Goal: Book appointment/travel/reservation

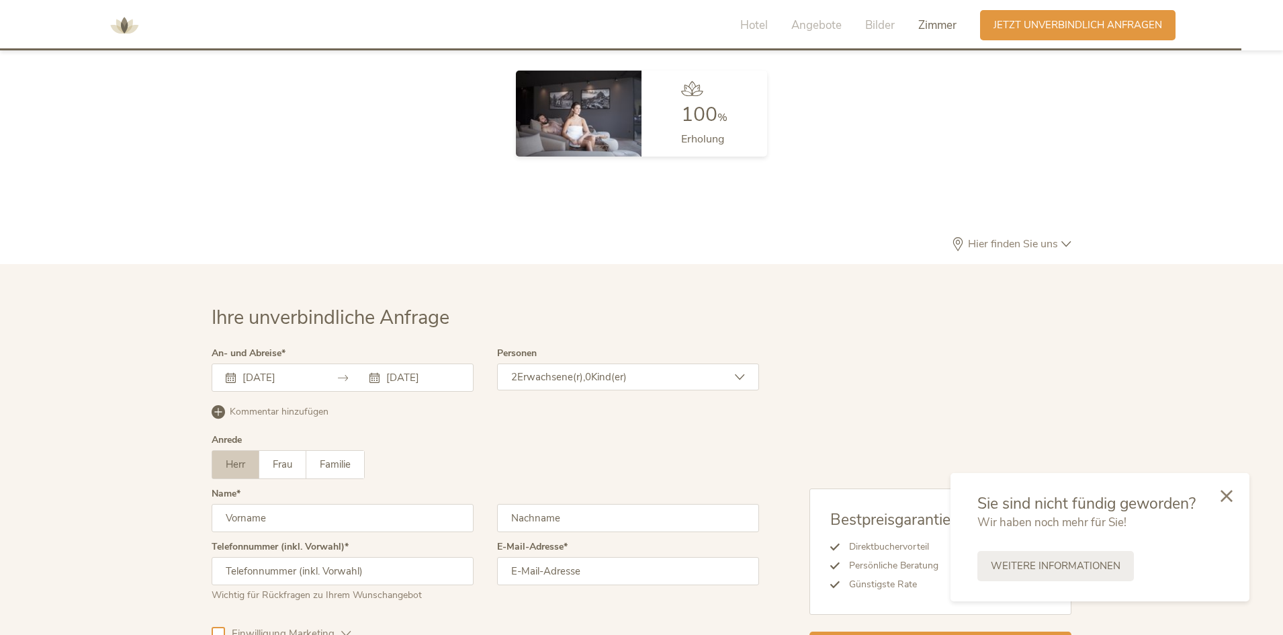
scroll to position [3987, 0]
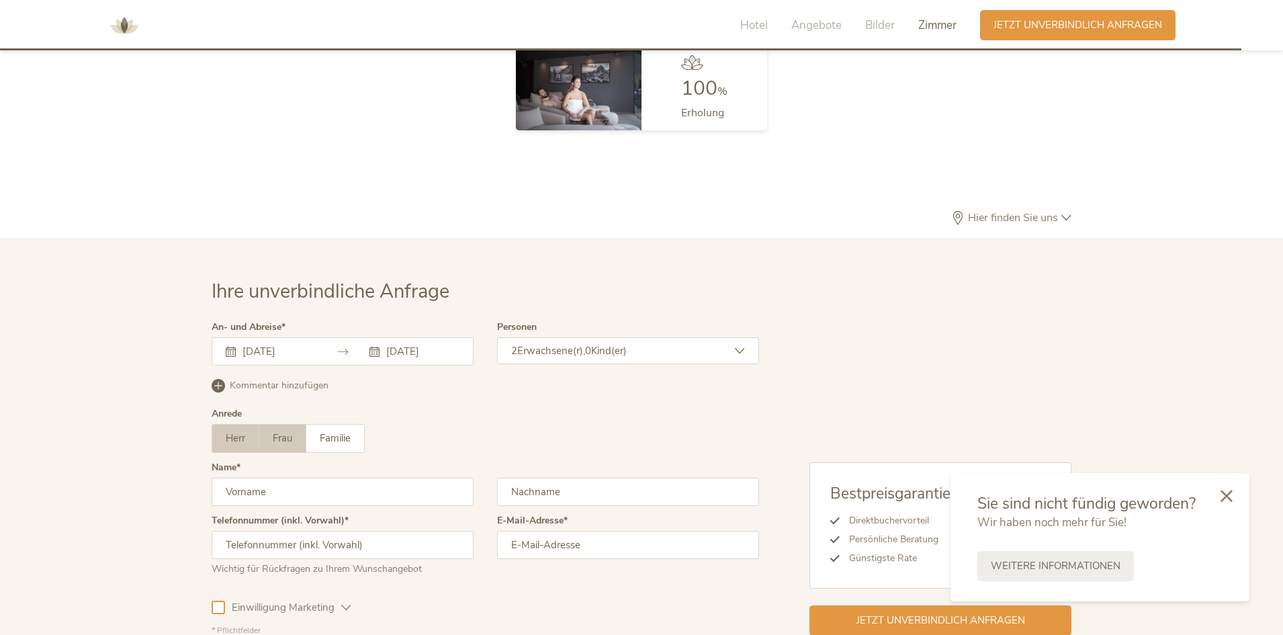
click at [294, 446] on label "Frau" at bounding box center [282, 439] width 47 height 28
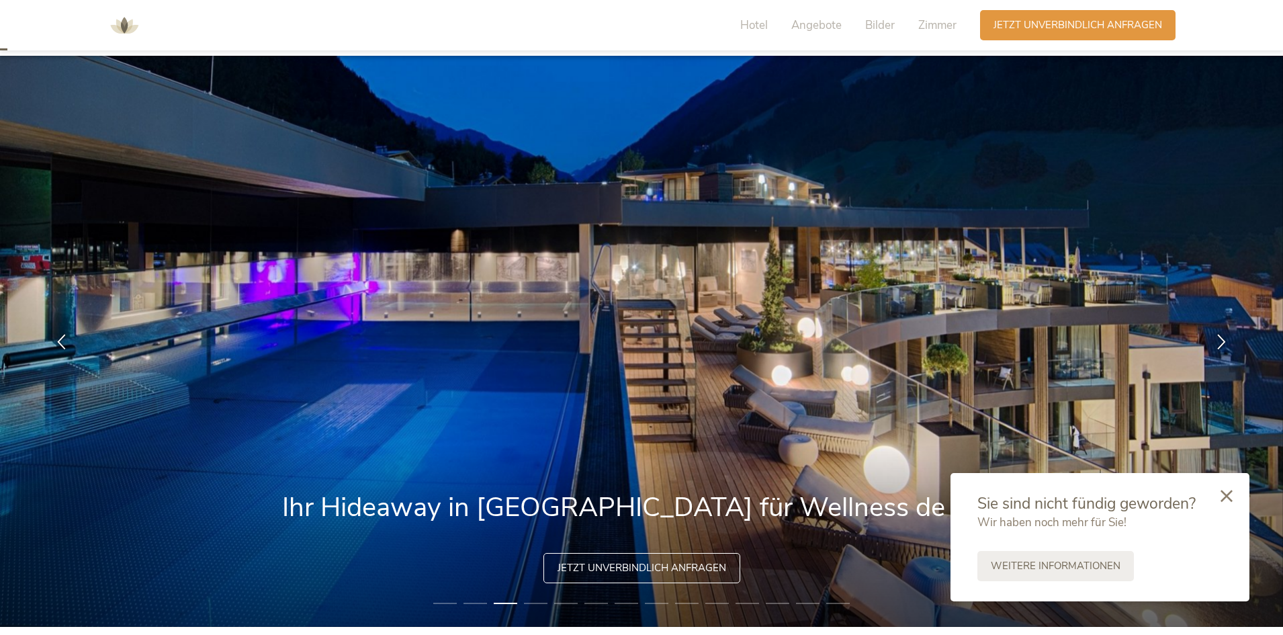
scroll to position [0, 0]
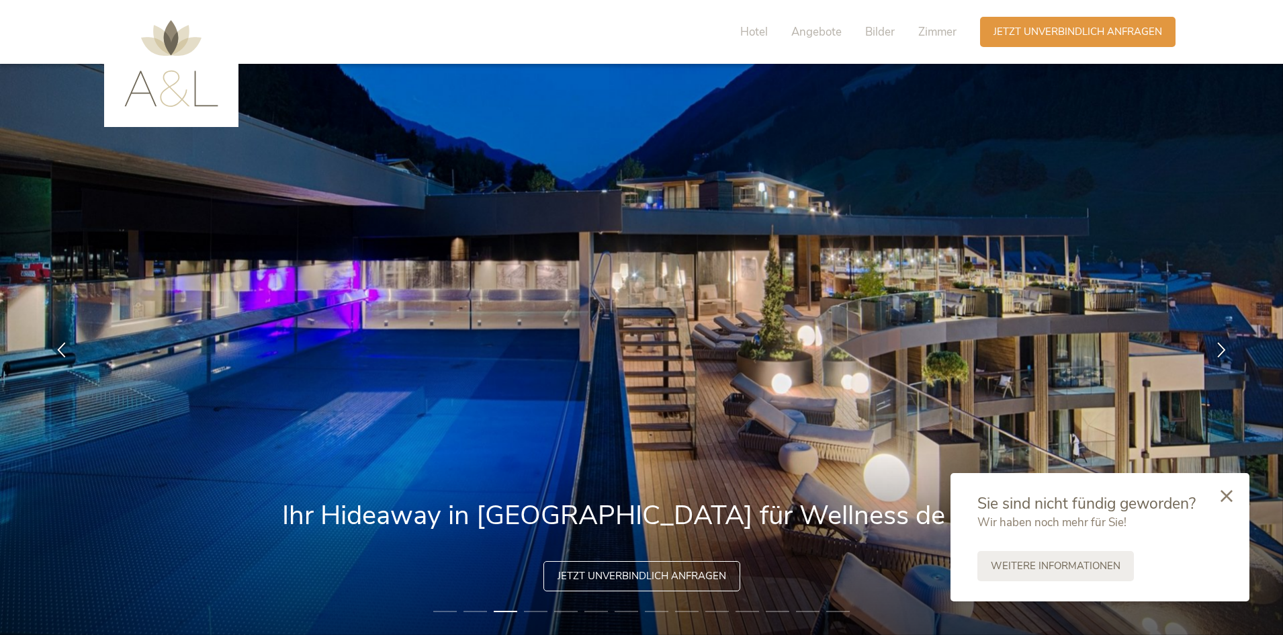
click at [190, 89] on img at bounding box center [171, 63] width 94 height 87
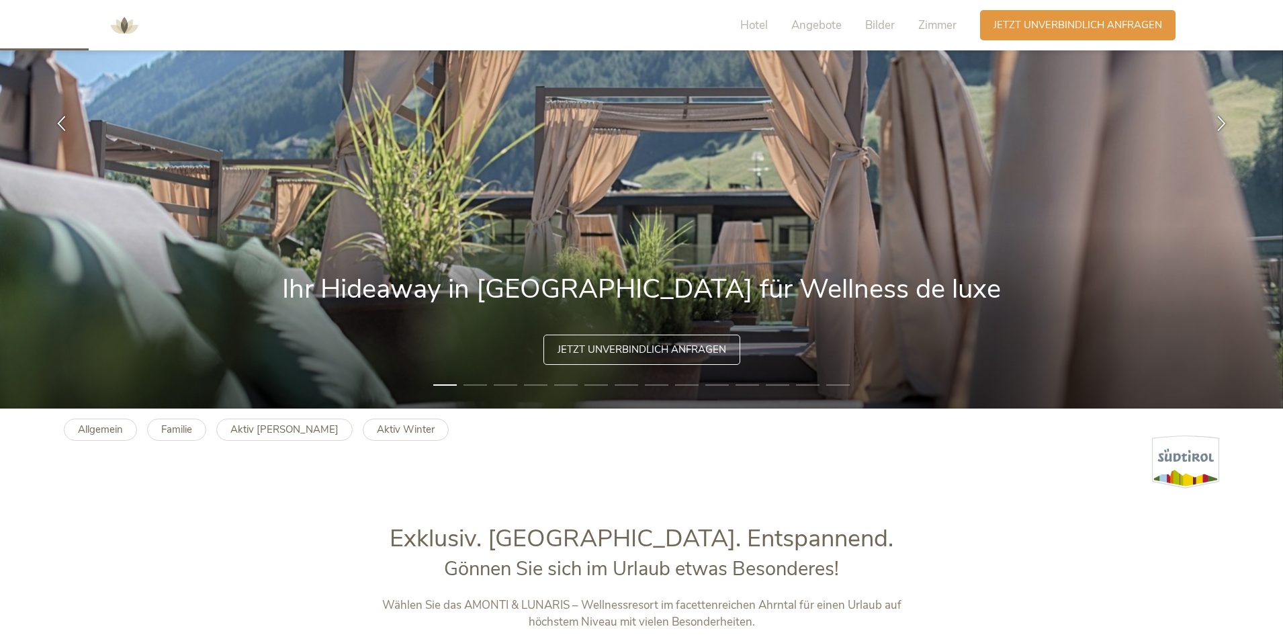
scroll to position [202, 0]
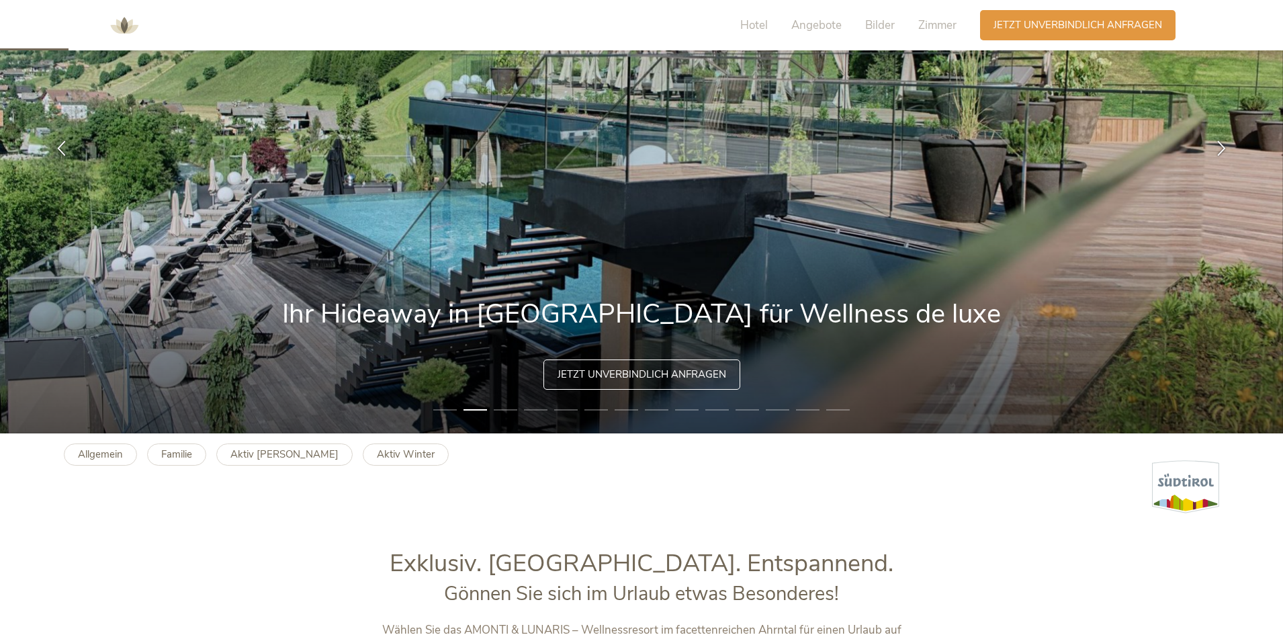
drag, startPoint x: 1145, startPoint y: 3, endPoint x: 670, endPoint y: 215, distance: 520.5
click at [670, 215] on img at bounding box center [641, 147] width 1283 height 571
click at [755, 12] on div "Hotel Angebote Bilder Zimmer" at bounding box center [851, 25] width 257 height 30
click at [751, 30] on span "Hotel" at bounding box center [754, 24] width 28 height 15
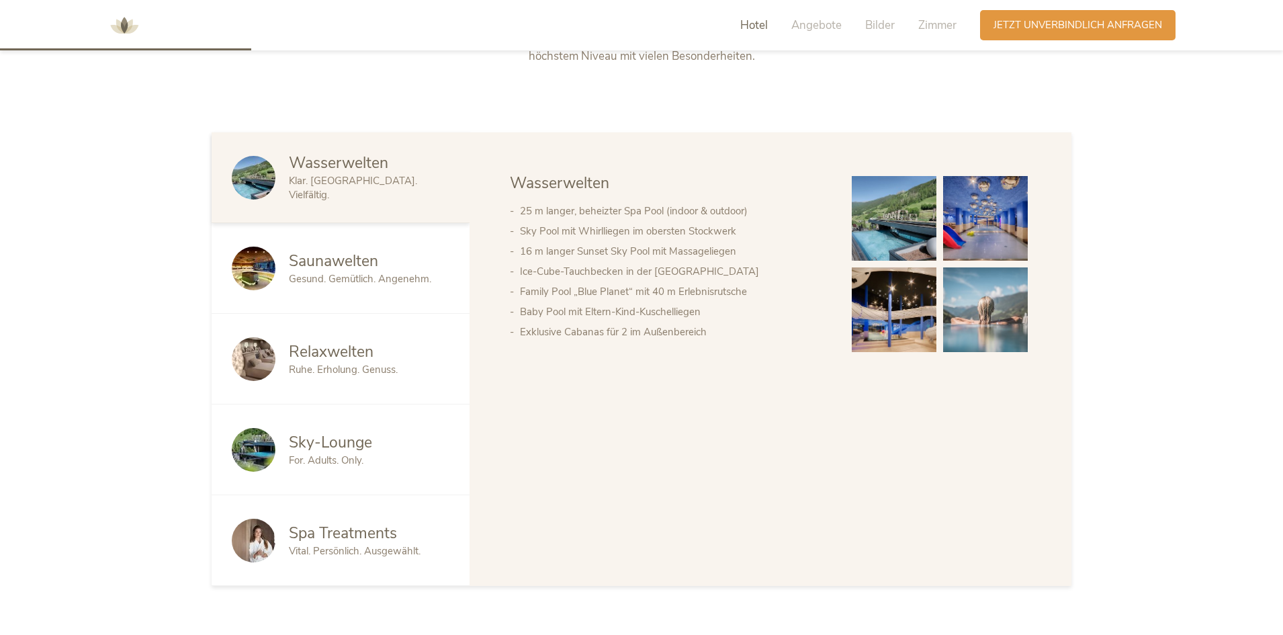
scroll to position [815, 0]
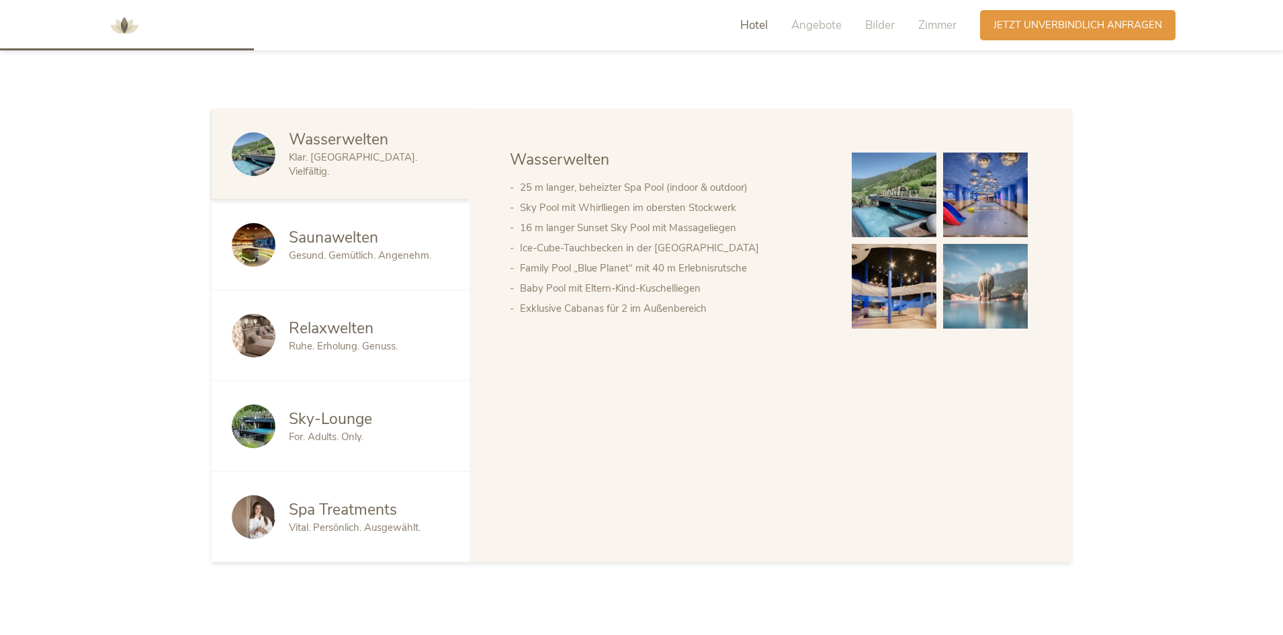
click at [345, 416] on span "Sky-Lounge" at bounding box center [330, 418] width 83 height 21
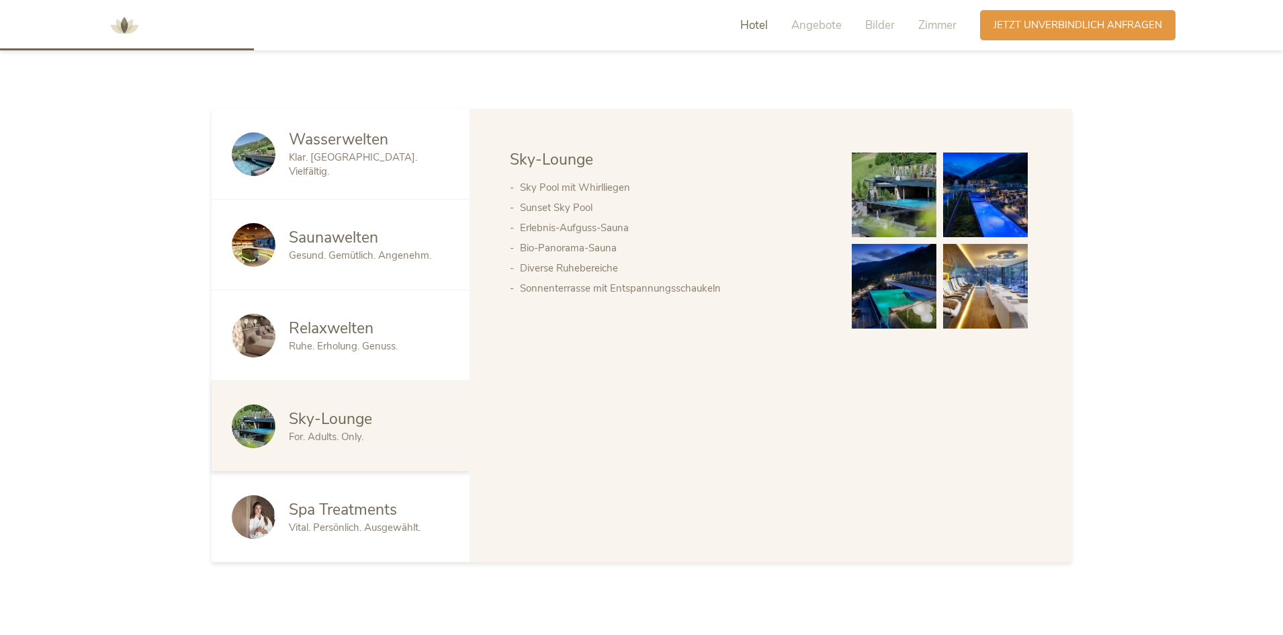
click at [348, 338] on span "Relaxwelten" at bounding box center [331, 328] width 85 height 21
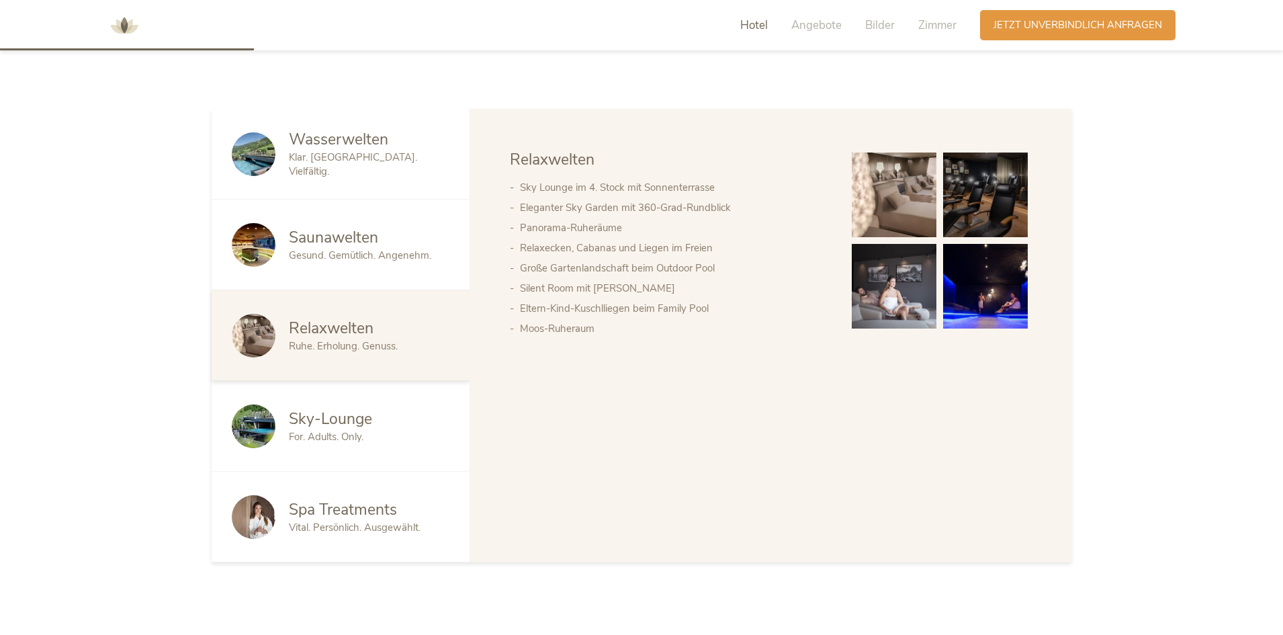
click at [341, 259] on span "Gesund. Gemütlich. Angenehm." at bounding box center [360, 255] width 142 height 13
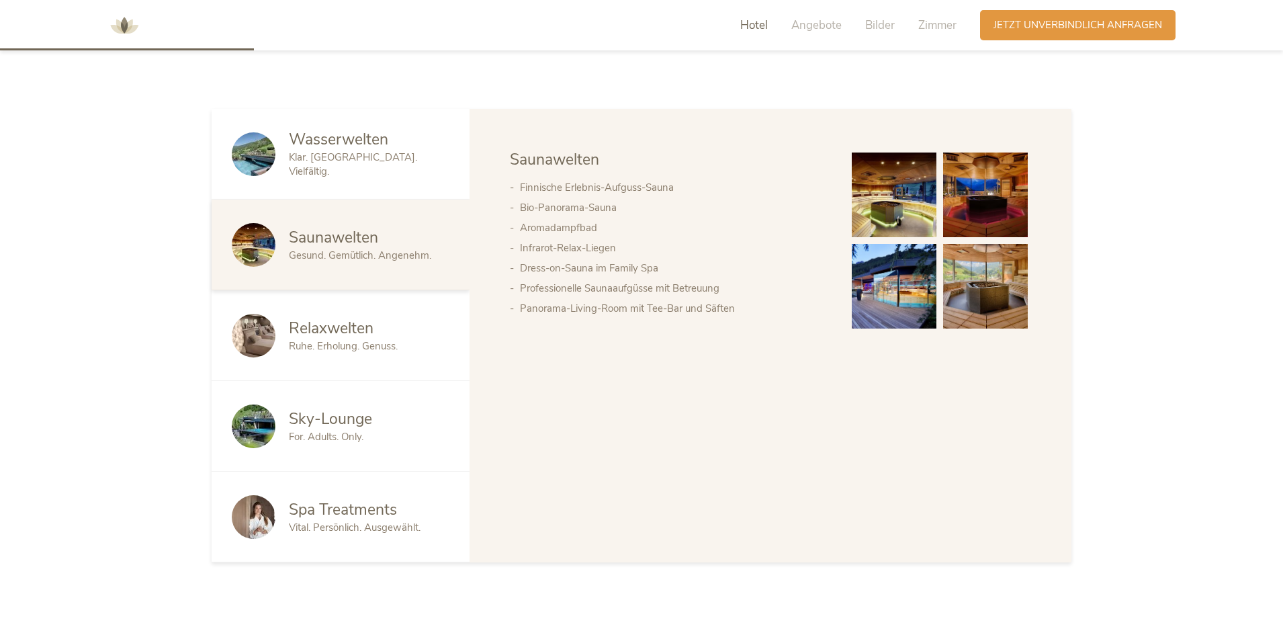
click at [404, 149] on div "Wasserwelten" at bounding box center [369, 139] width 161 height 21
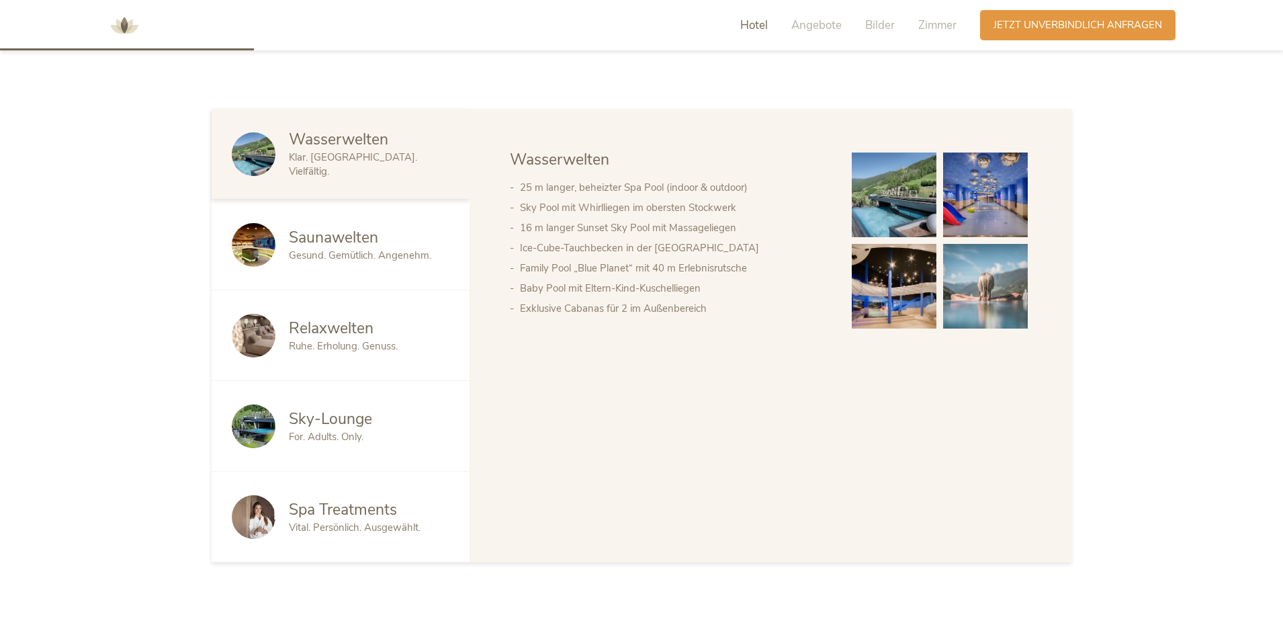
click at [324, 505] on span "Spa Treatments" at bounding box center [343, 509] width 108 height 21
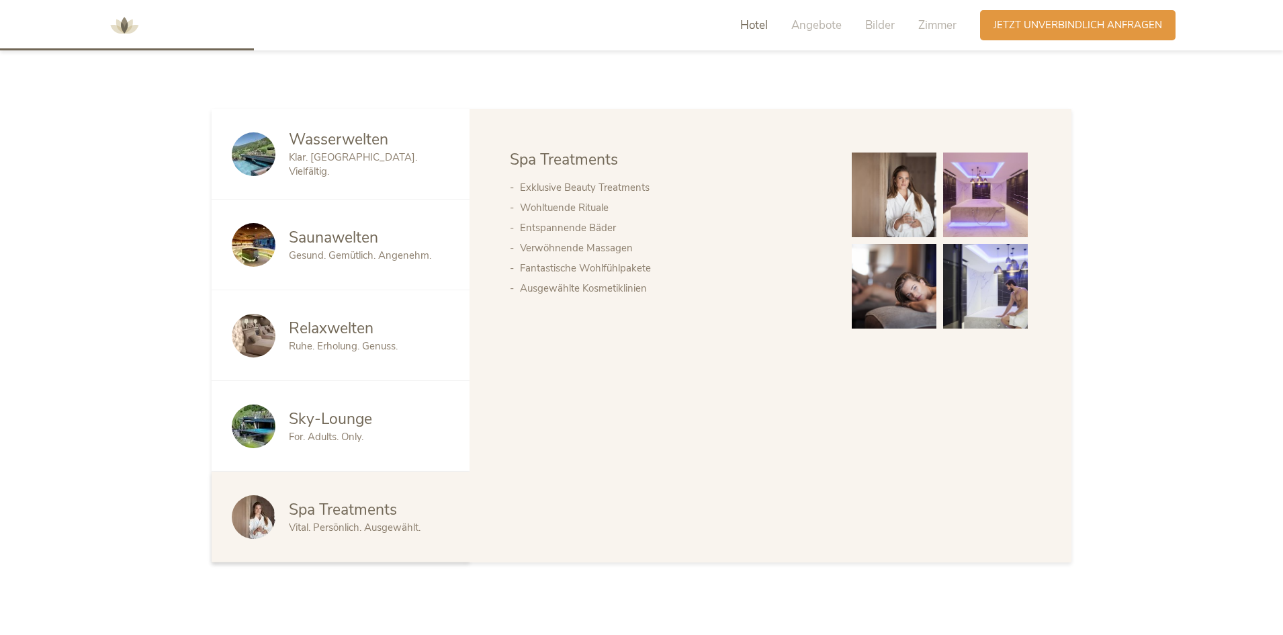
click at [330, 455] on div "Sky-Lounge For. Adults. Only." at bounding box center [341, 426] width 258 height 91
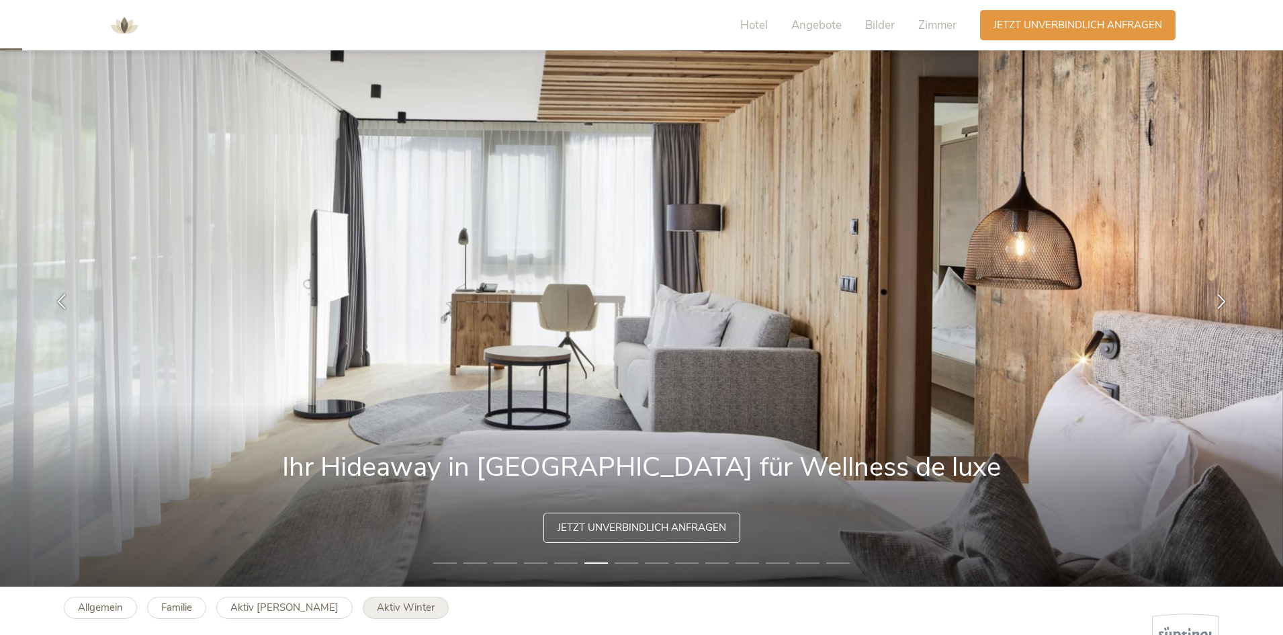
scroll to position [9, 0]
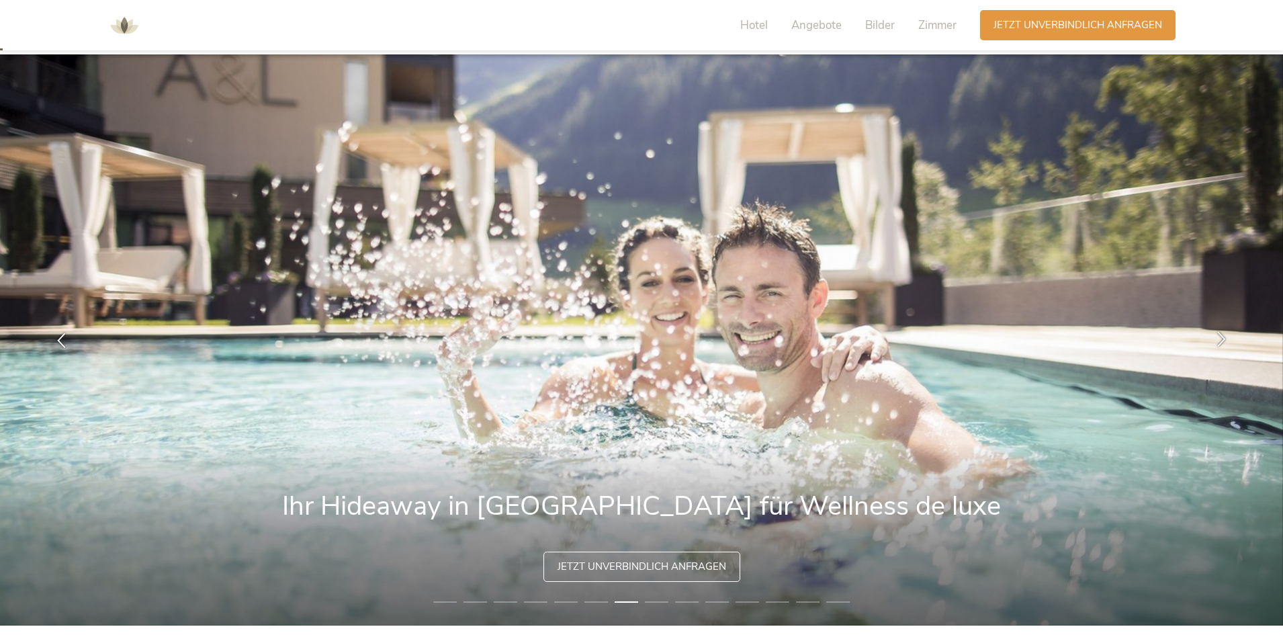
click at [1226, 344] on icon at bounding box center [1221, 338] width 15 height 15
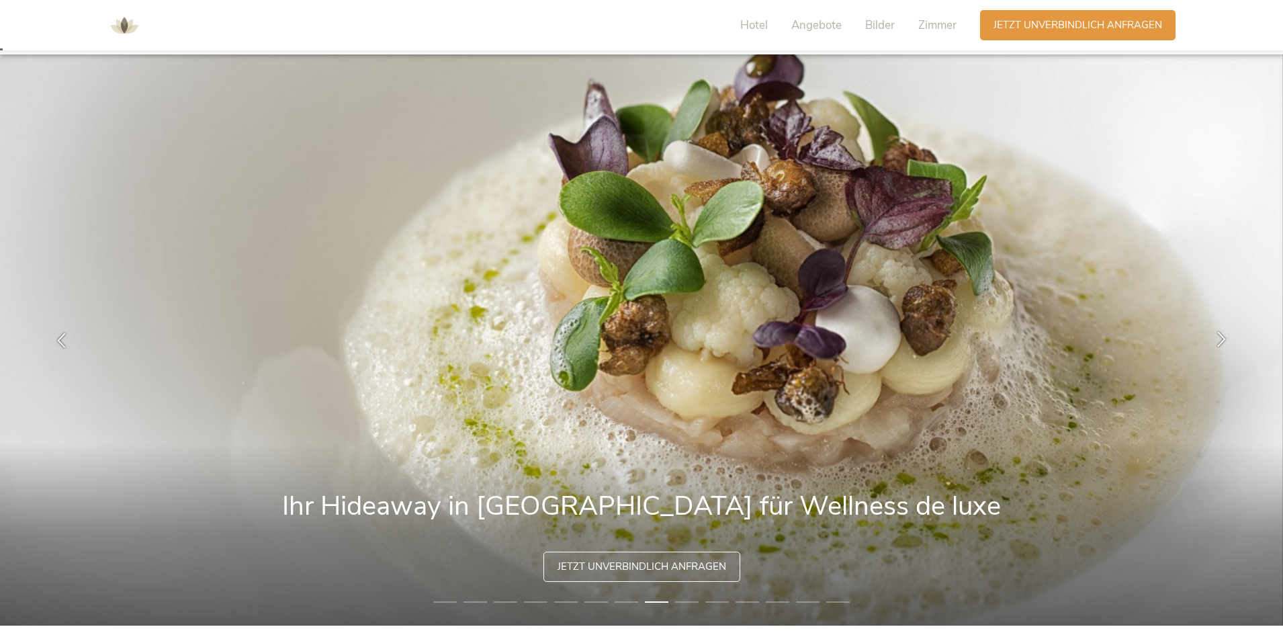
click at [1226, 344] on icon at bounding box center [1221, 338] width 15 height 15
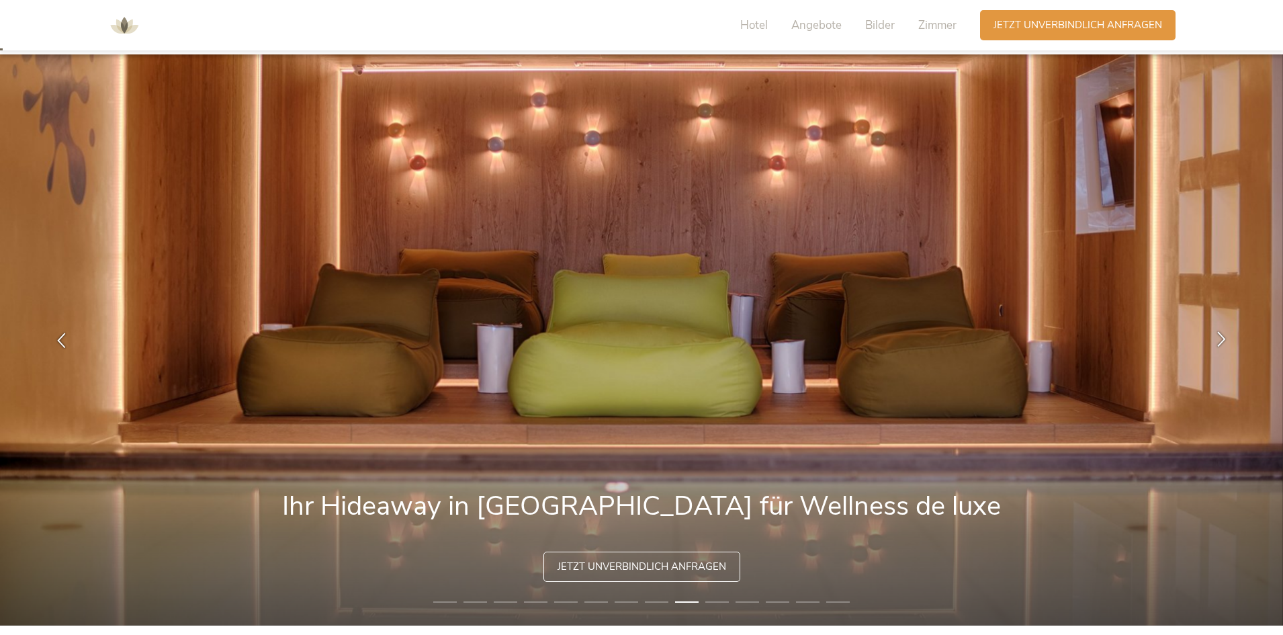
click at [1226, 343] on icon at bounding box center [1221, 338] width 15 height 15
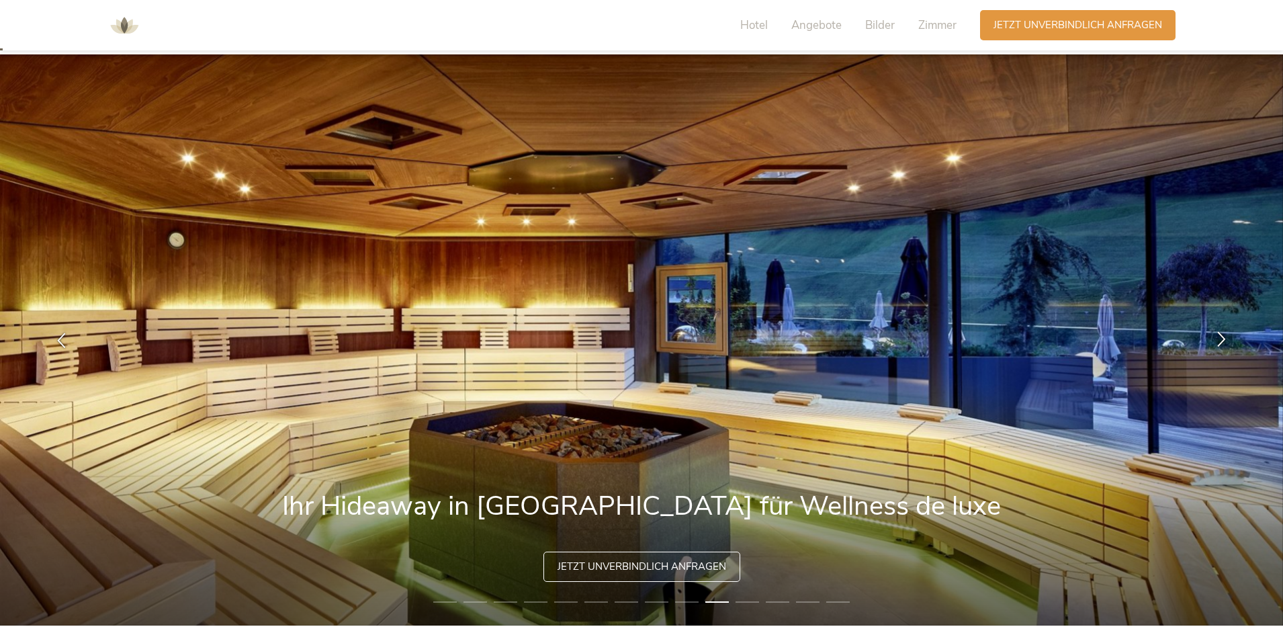
click at [1226, 343] on icon at bounding box center [1221, 338] width 15 height 15
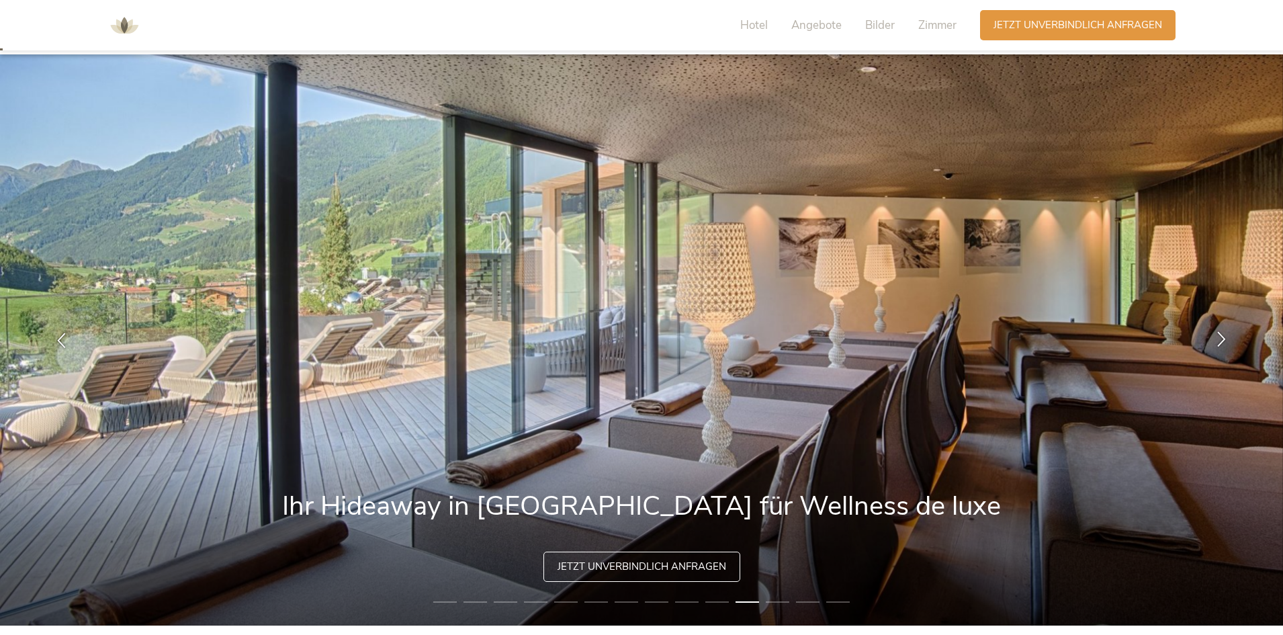
click at [1226, 343] on icon at bounding box center [1221, 338] width 15 height 15
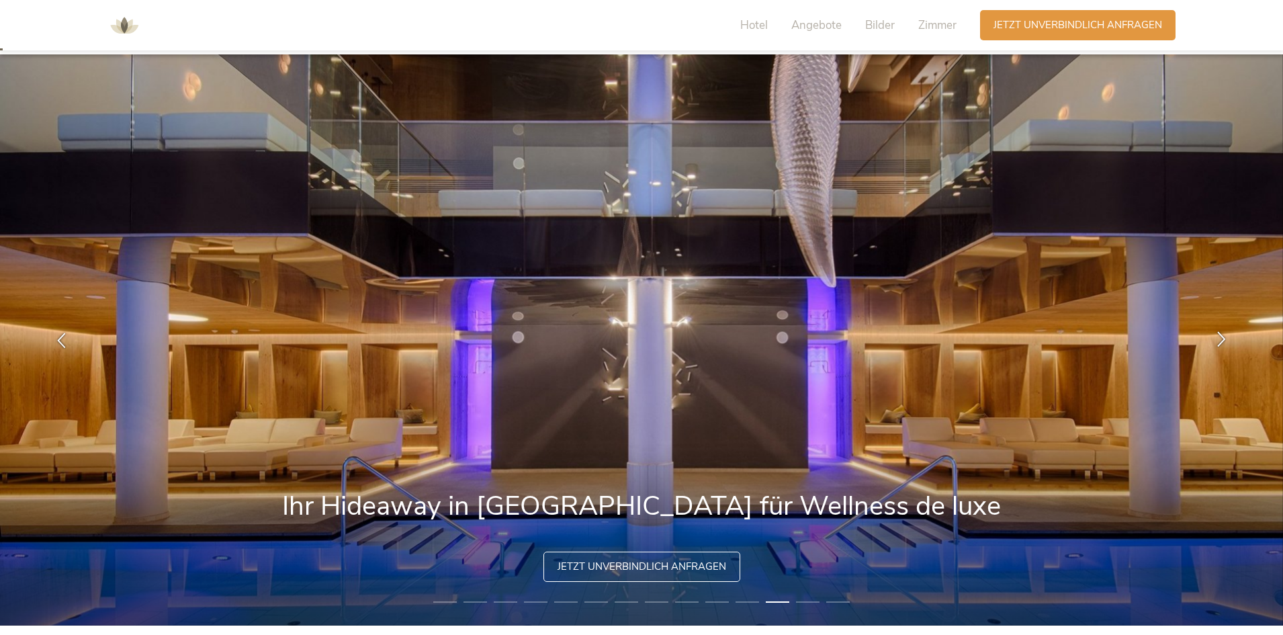
click at [1226, 343] on icon at bounding box center [1221, 338] width 15 height 15
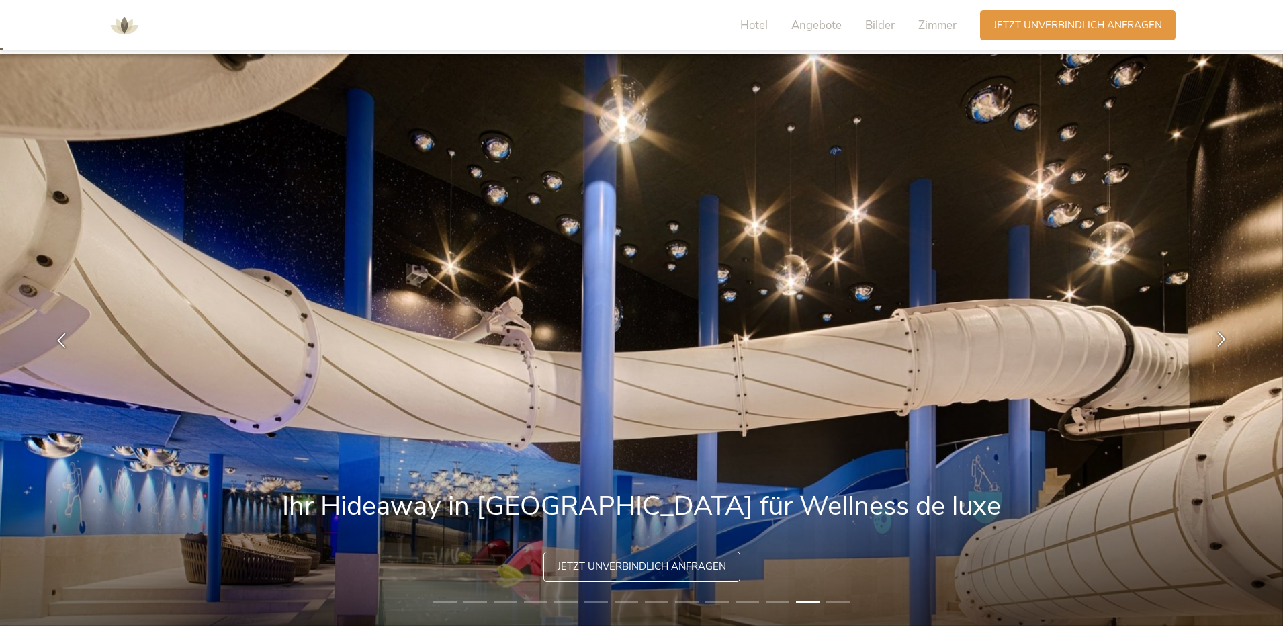
click at [1226, 343] on icon at bounding box center [1221, 338] width 15 height 15
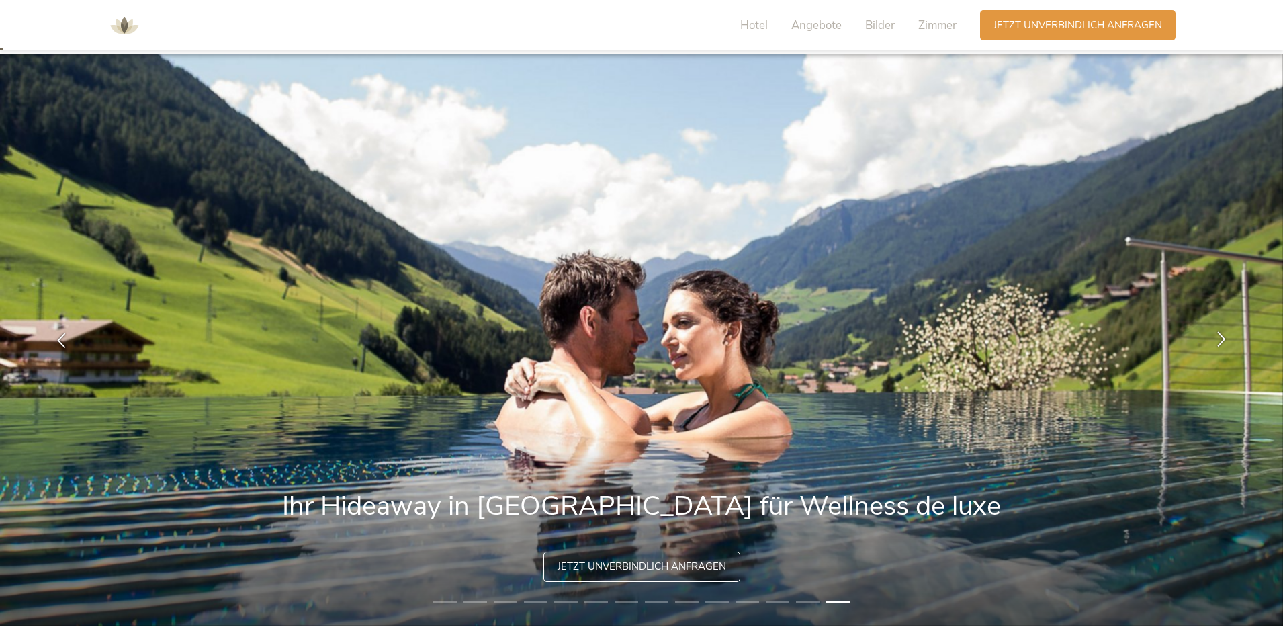
click at [1226, 343] on icon at bounding box center [1221, 338] width 15 height 15
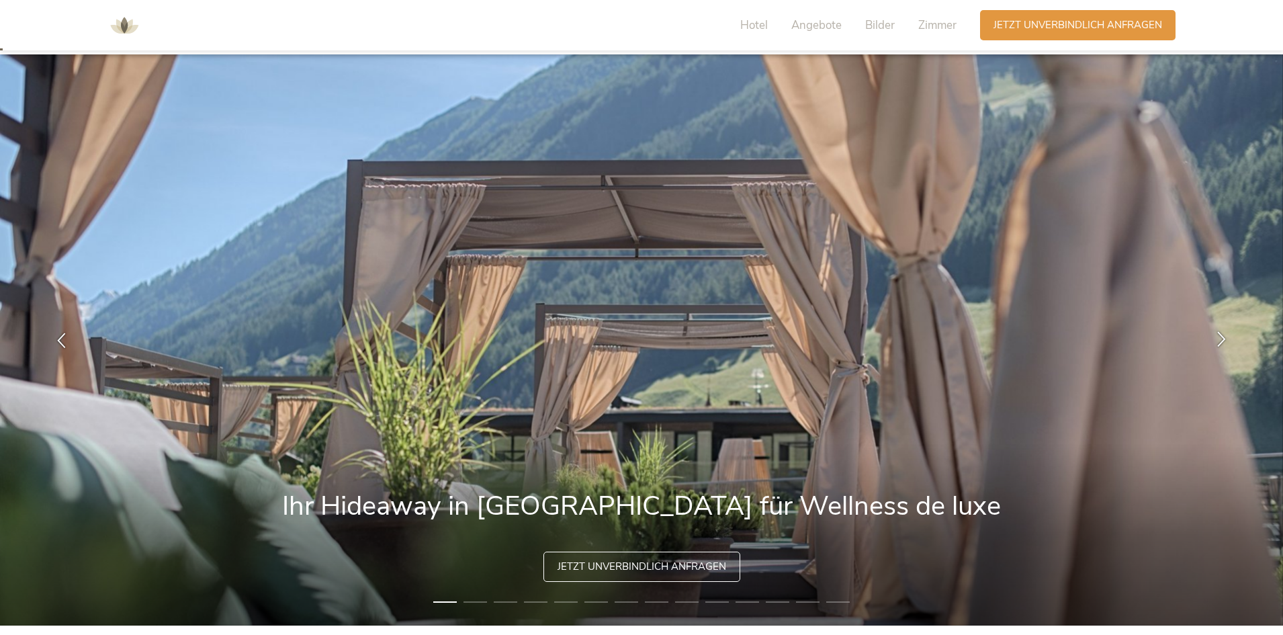
click at [1226, 343] on icon at bounding box center [1221, 338] width 15 height 15
click at [807, 30] on span "Angebote" at bounding box center [816, 24] width 50 height 15
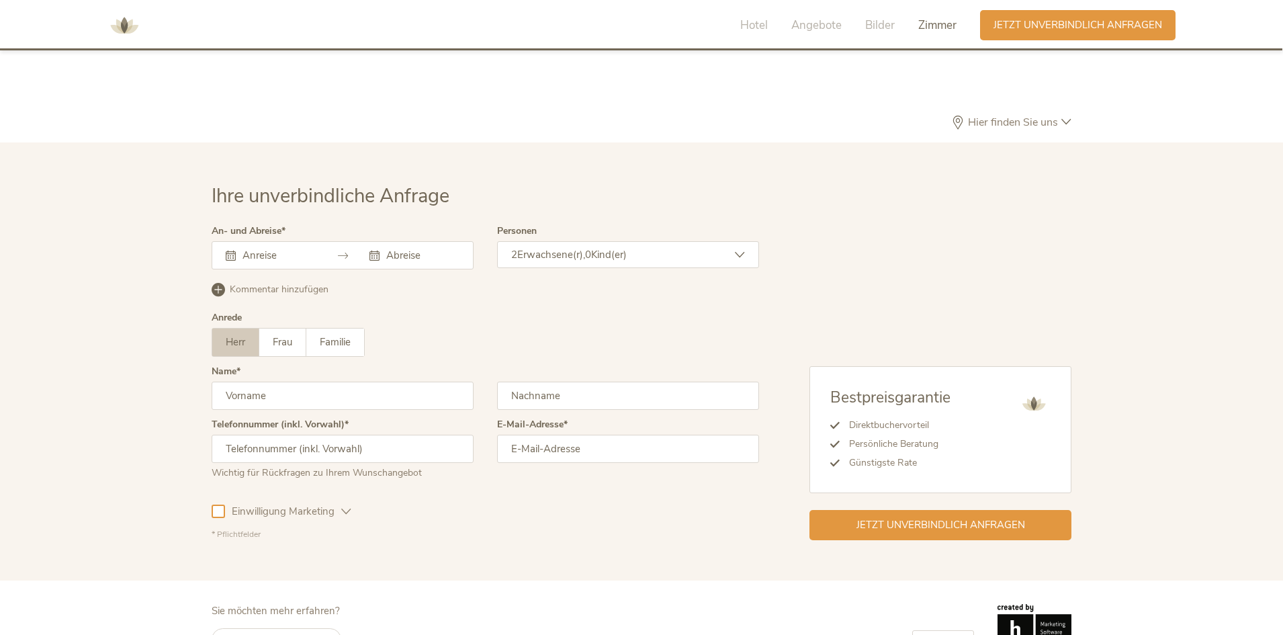
scroll to position [4121, 0]
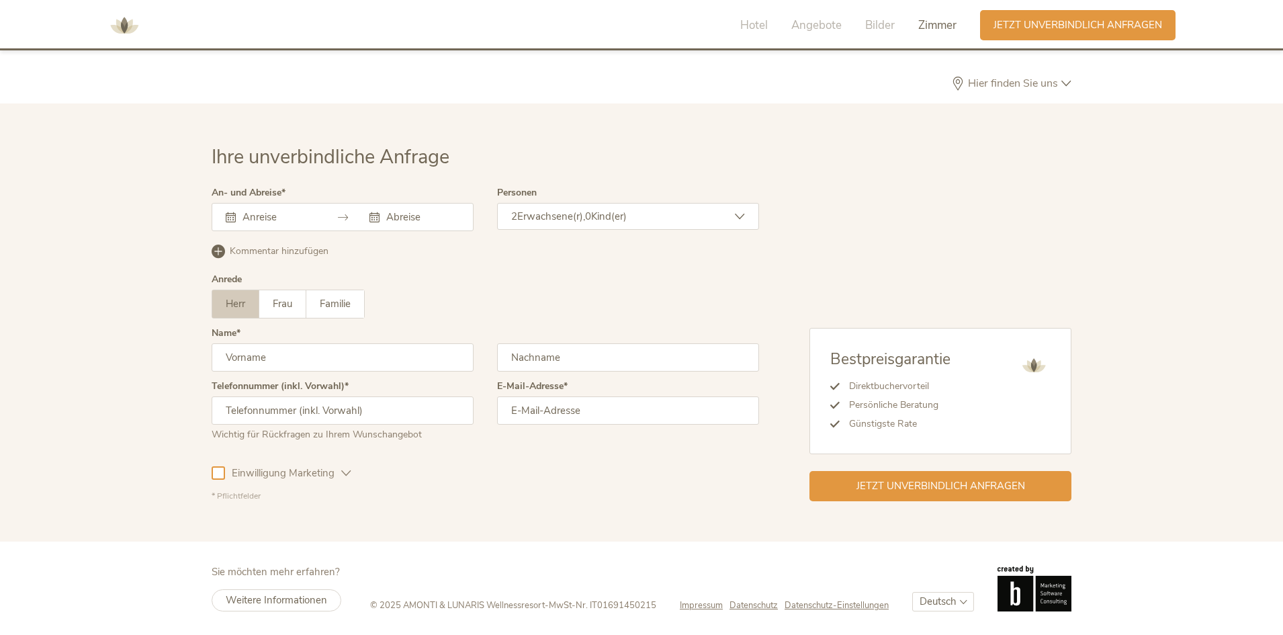
click at [244, 222] on input "text" at bounding box center [277, 216] width 77 height 13
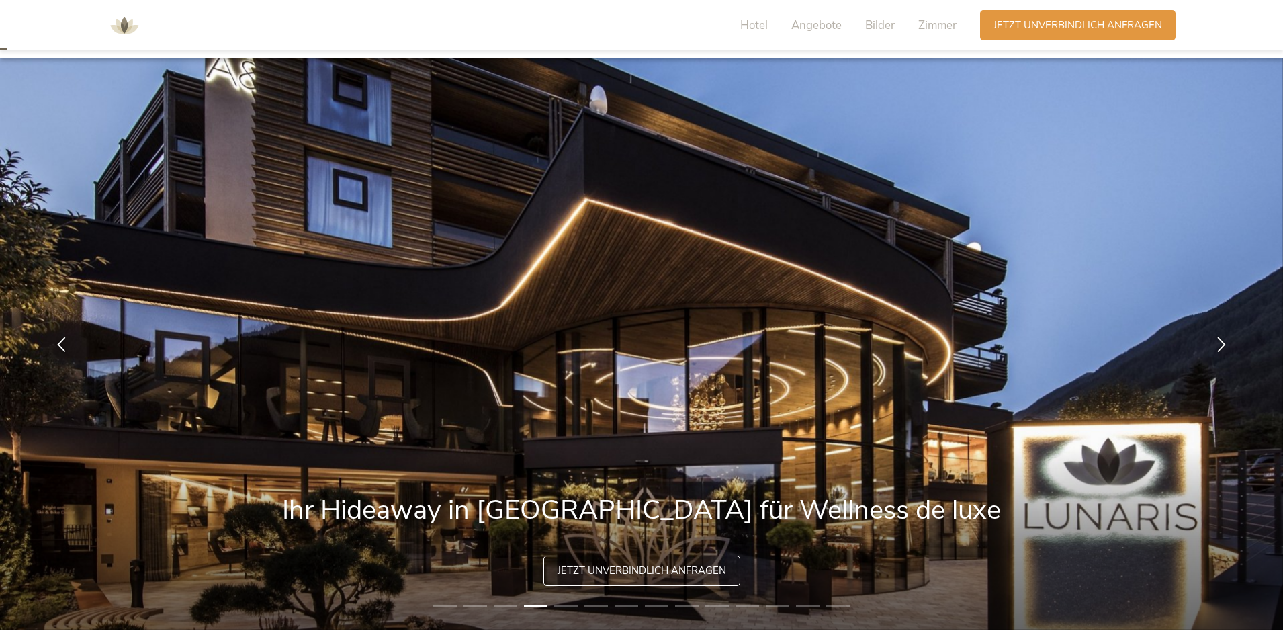
scroll to position [0, 0]
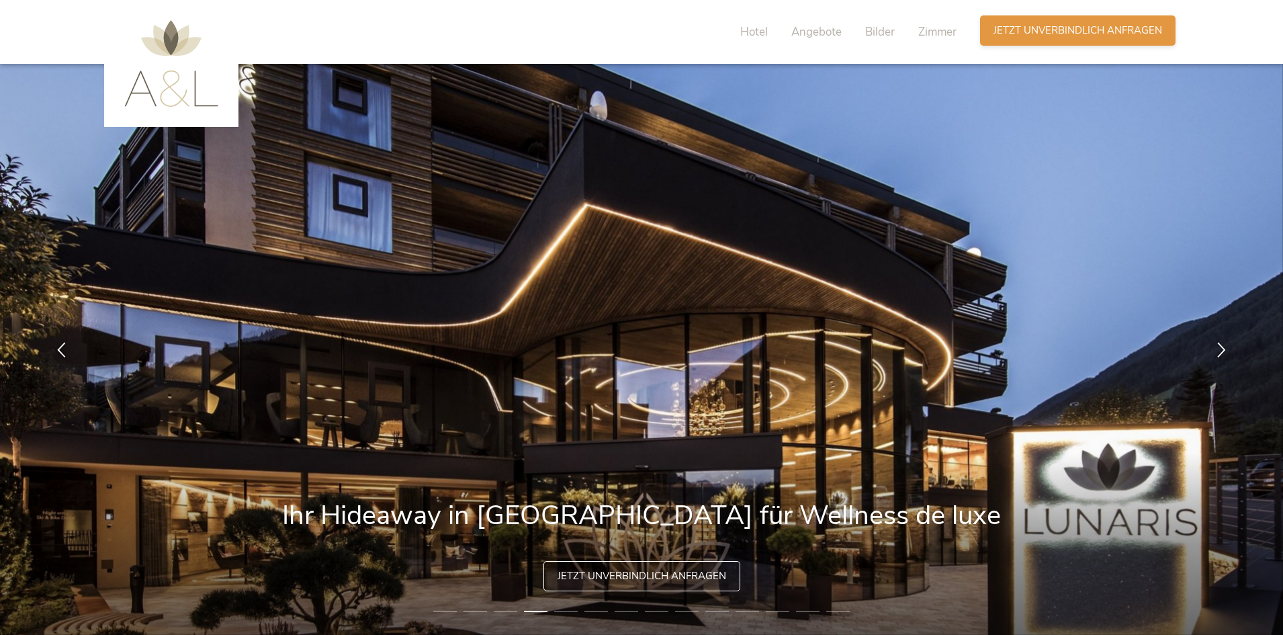
click at [1009, 38] on div "Anfragen Jetzt unverbindlich anfragen" at bounding box center [1077, 30] width 195 height 30
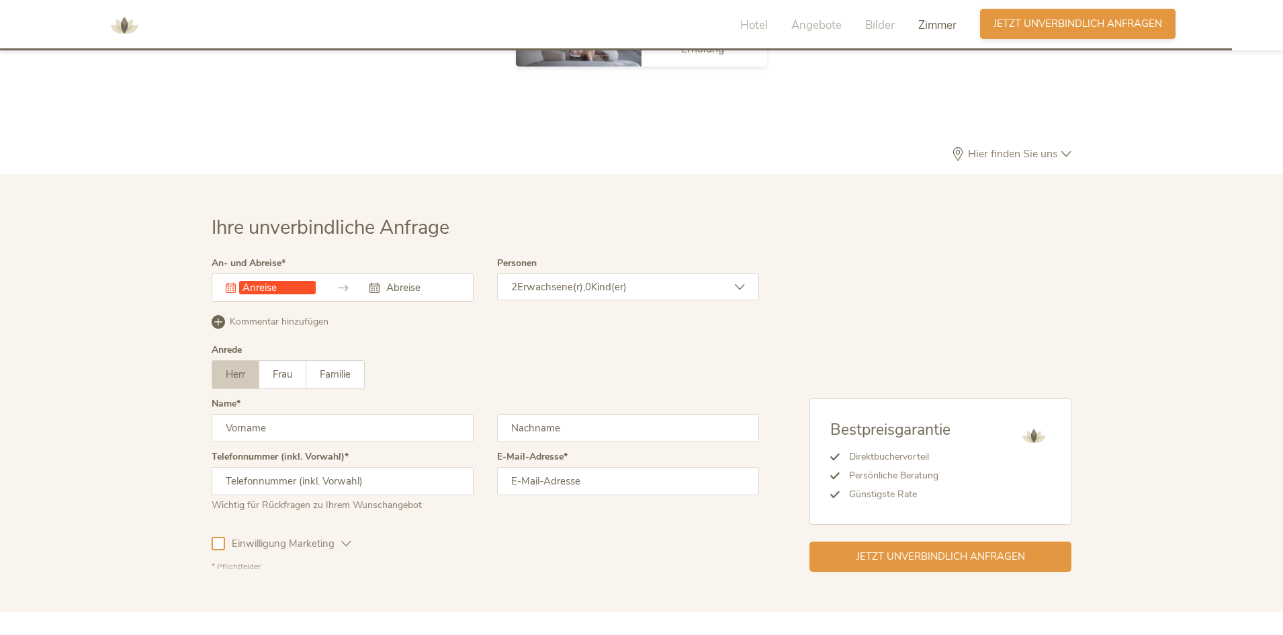
scroll to position [4121, 0]
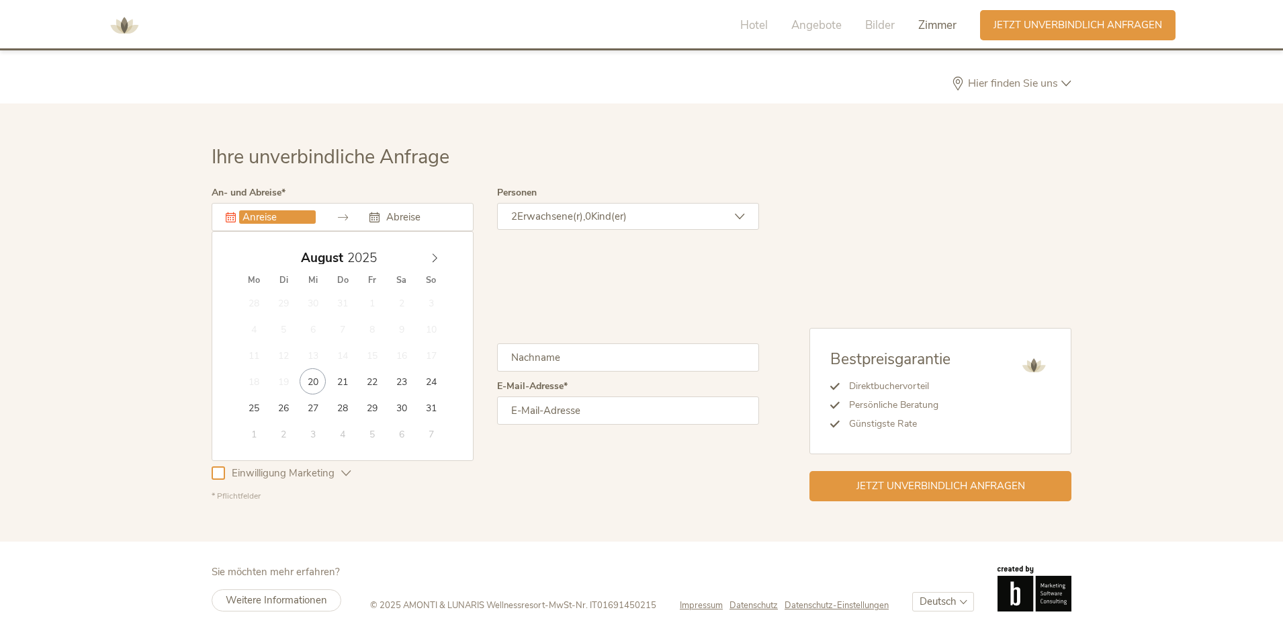
click at [267, 211] on input "text" at bounding box center [277, 216] width 77 height 13
type input "[DATE]"
click at [435, 216] on input "text" at bounding box center [421, 216] width 77 height 13
type input "[DATE]"
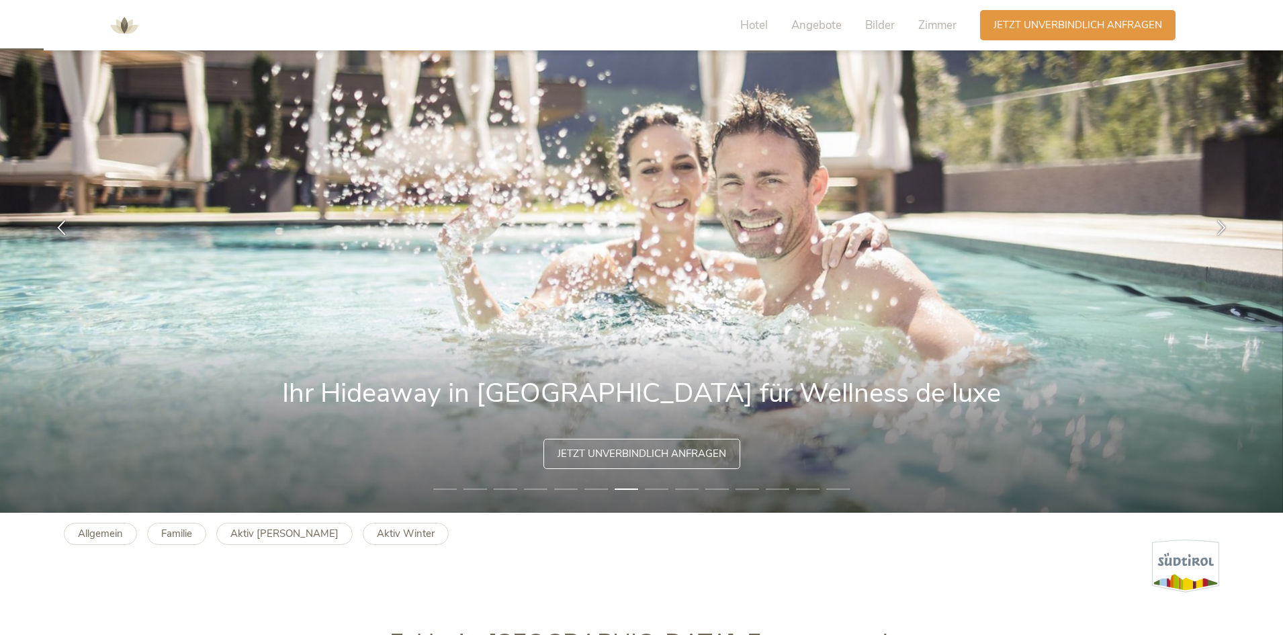
scroll to position [0, 0]
